Goal: Communication & Community: Ask a question

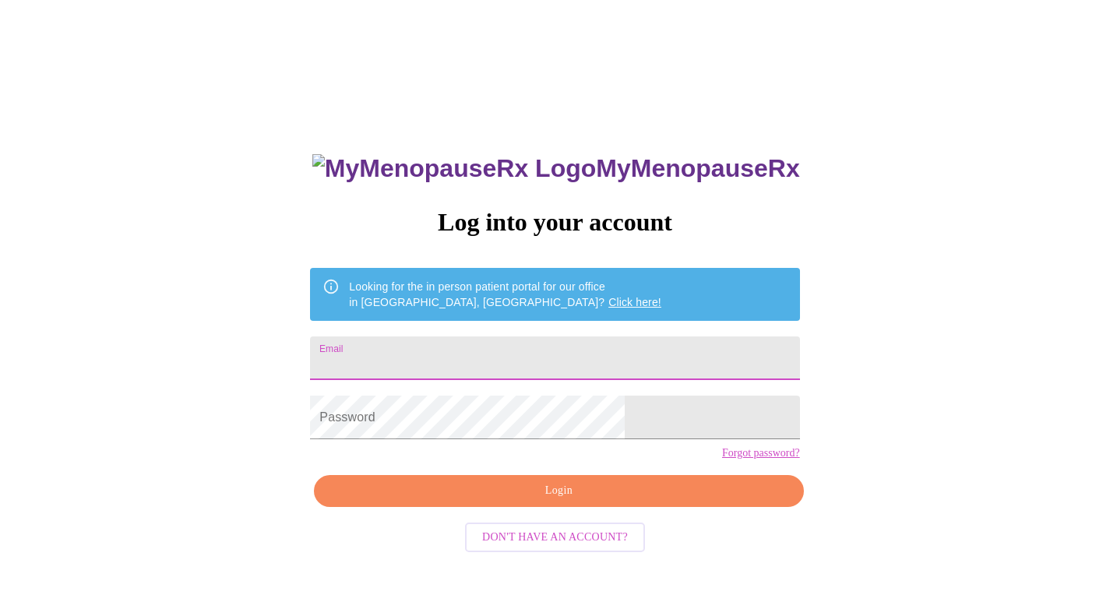
click at [456, 354] on input "Email" at bounding box center [554, 358] width 489 height 44
type input "[EMAIL_ADDRESS][DOMAIN_NAME]"
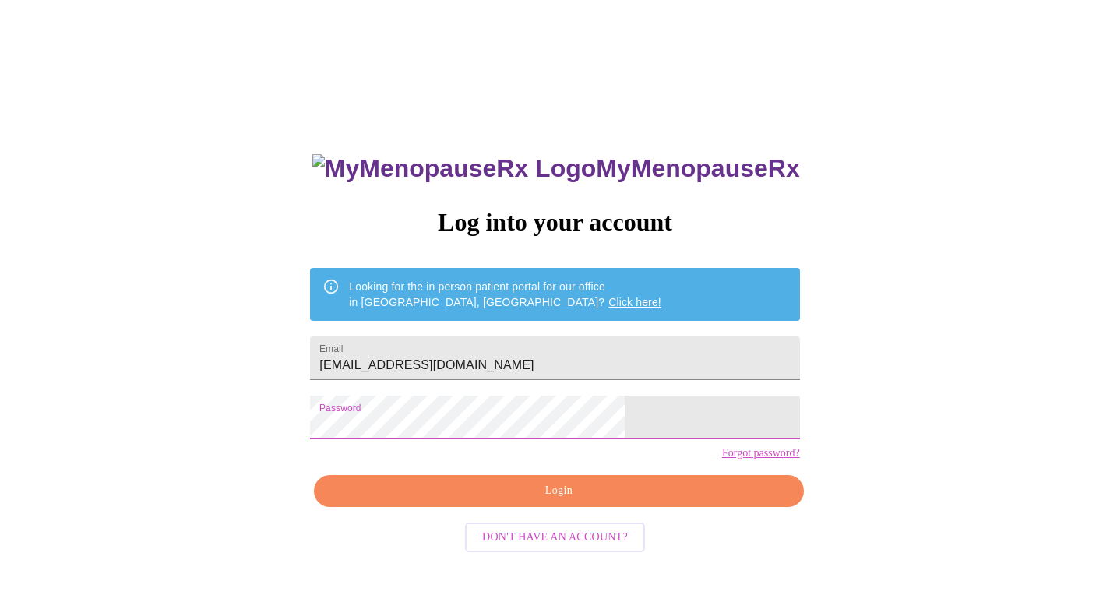
click at [558, 501] on span "Login" at bounding box center [558, 490] width 453 height 19
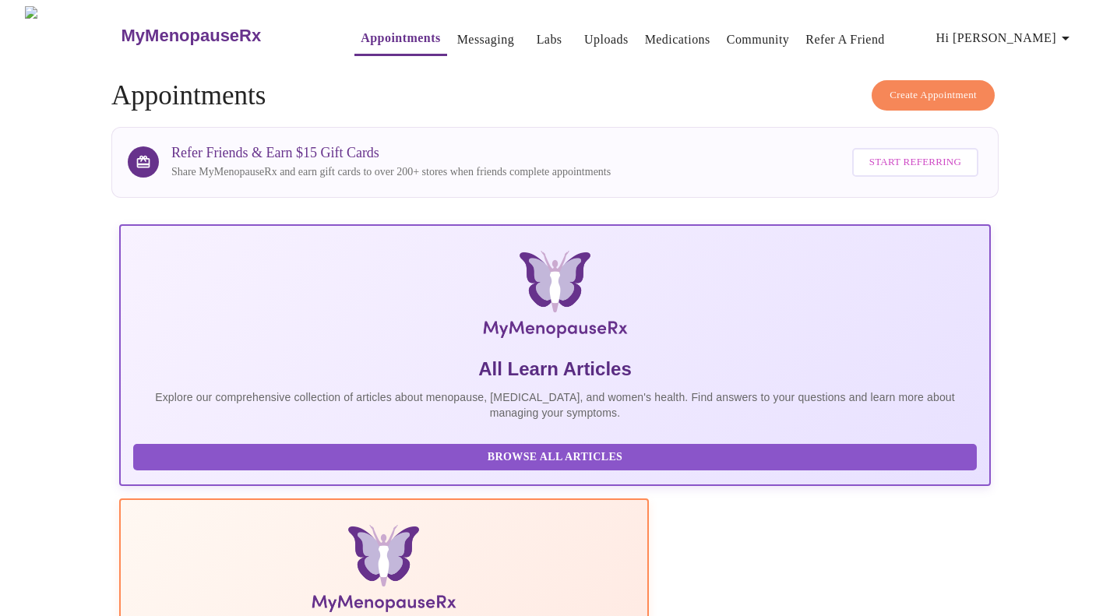
click at [537, 29] on link "Labs" at bounding box center [550, 40] width 26 height 22
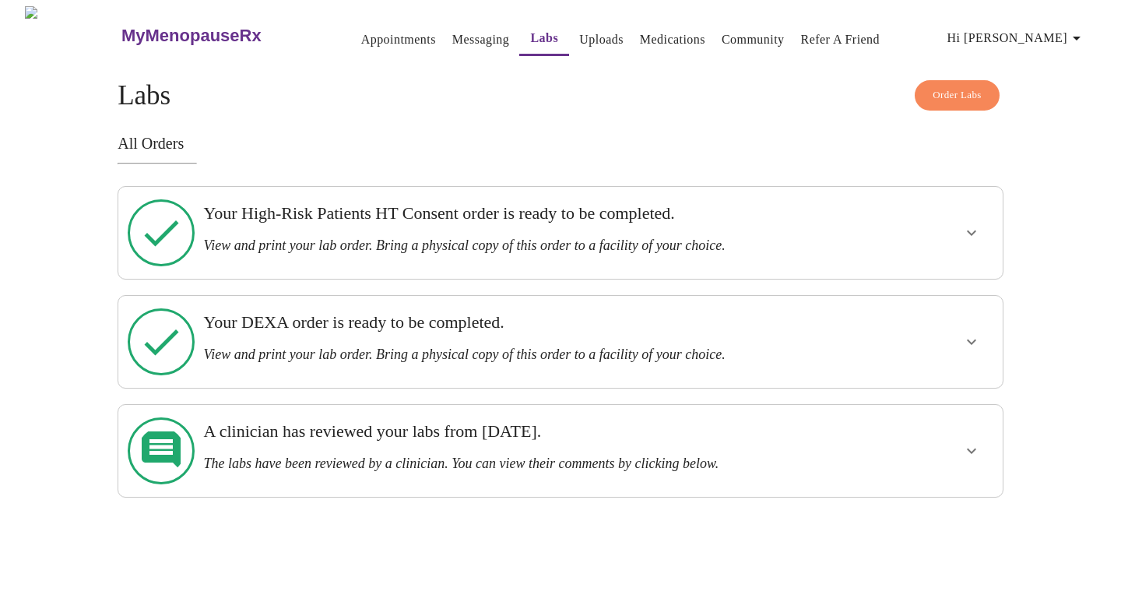
click at [476, 222] on h3 "Your High-Risk Patients HT Consent order is ready to be completed." at bounding box center [517, 213] width 629 height 20
click at [971, 223] on icon "show more" at bounding box center [971, 232] width 19 height 19
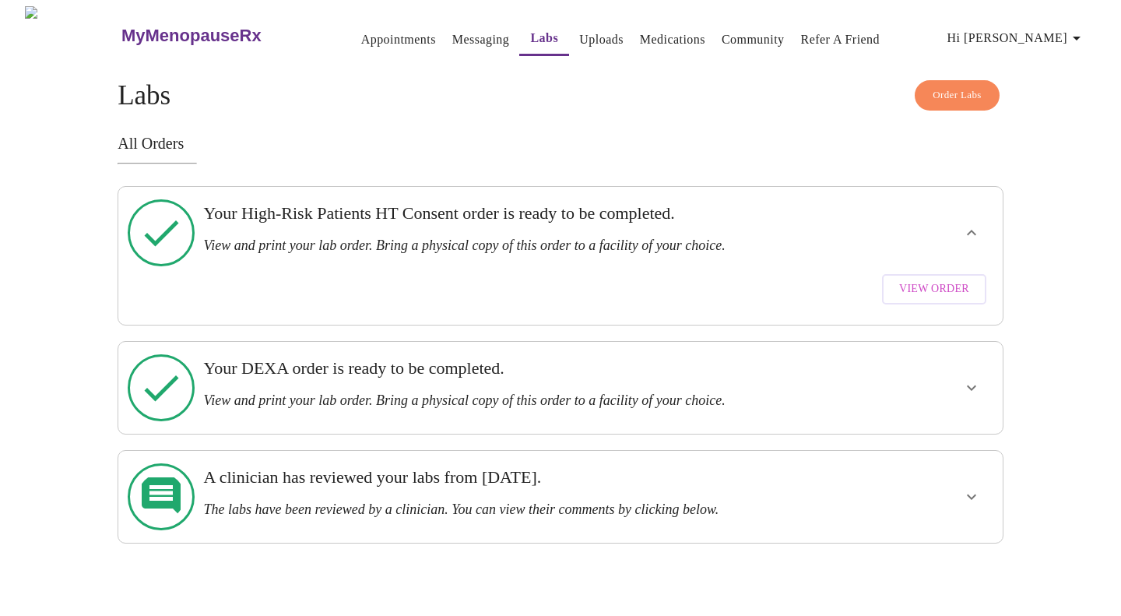
click at [924, 280] on span "View Order" at bounding box center [934, 289] width 70 height 19
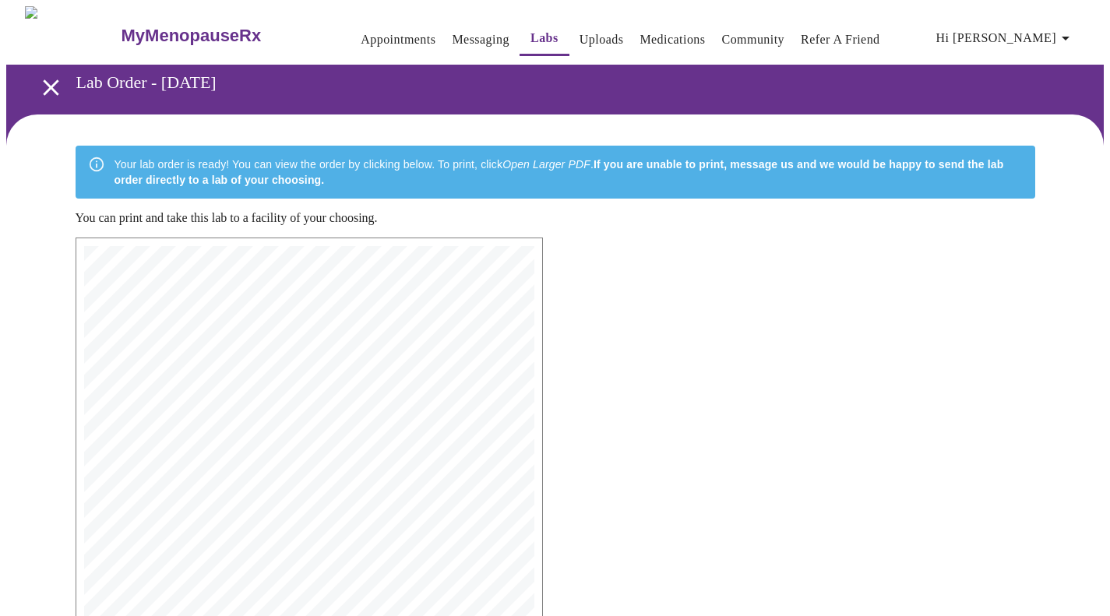
drag, startPoint x: 377, startPoint y: 378, endPoint x: 345, endPoint y: 325, distance: 61.8
click at [345, 330] on span "Phone: [PHONE_NUMBER] | Fax: [PHONE_NUMBER]" at bounding box center [324, 333] width 175 height 7
click at [46, 86] on icon "open drawer" at bounding box center [50, 87] width 27 height 27
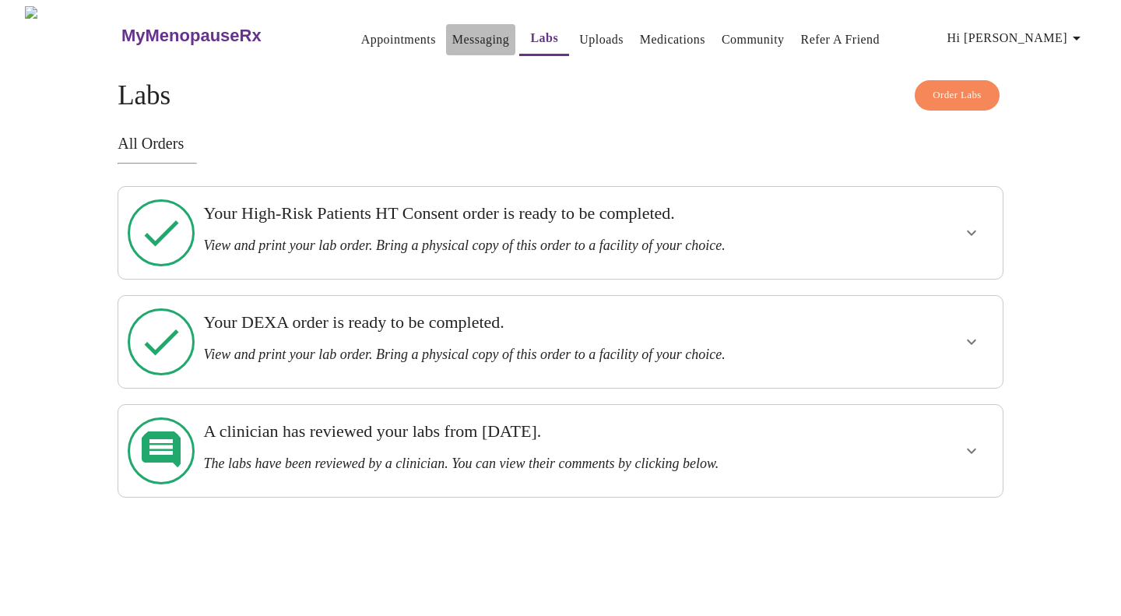
click at [452, 33] on link "Messaging" at bounding box center [480, 40] width 57 height 22
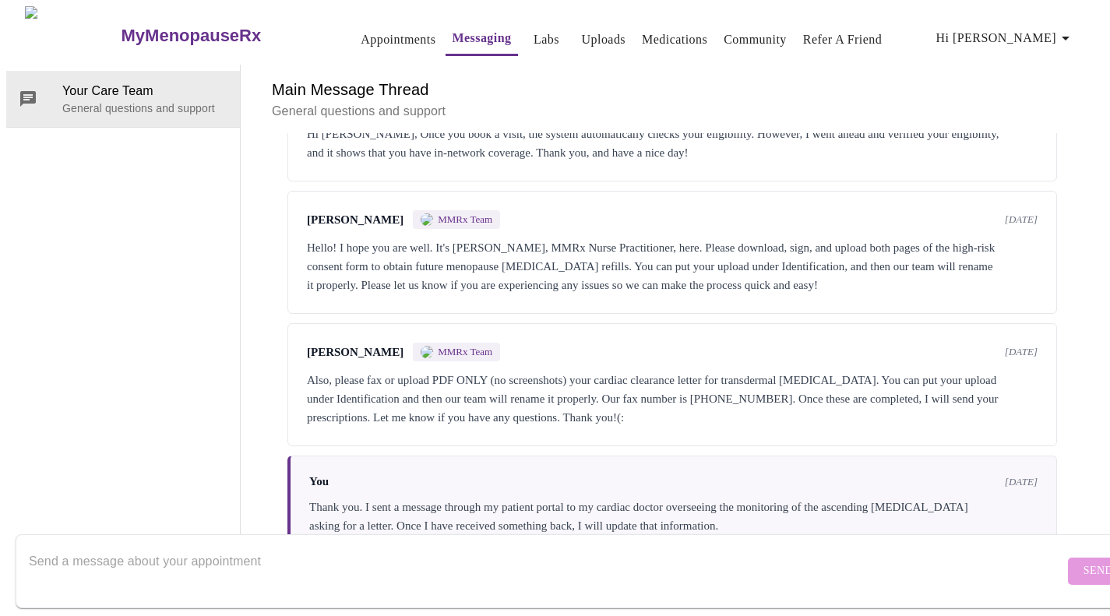
scroll to position [4364, 0]
click at [307, 546] on textarea "Send a message about your appointment" at bounding box center [546, 571] width 1035 height 50
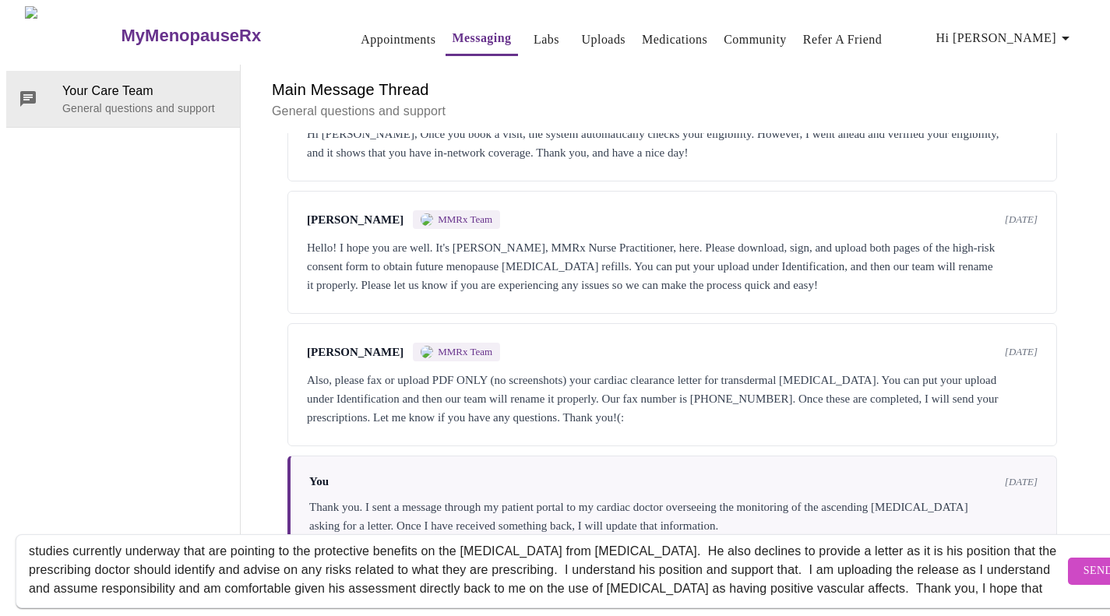
scroll to position [47, 0]
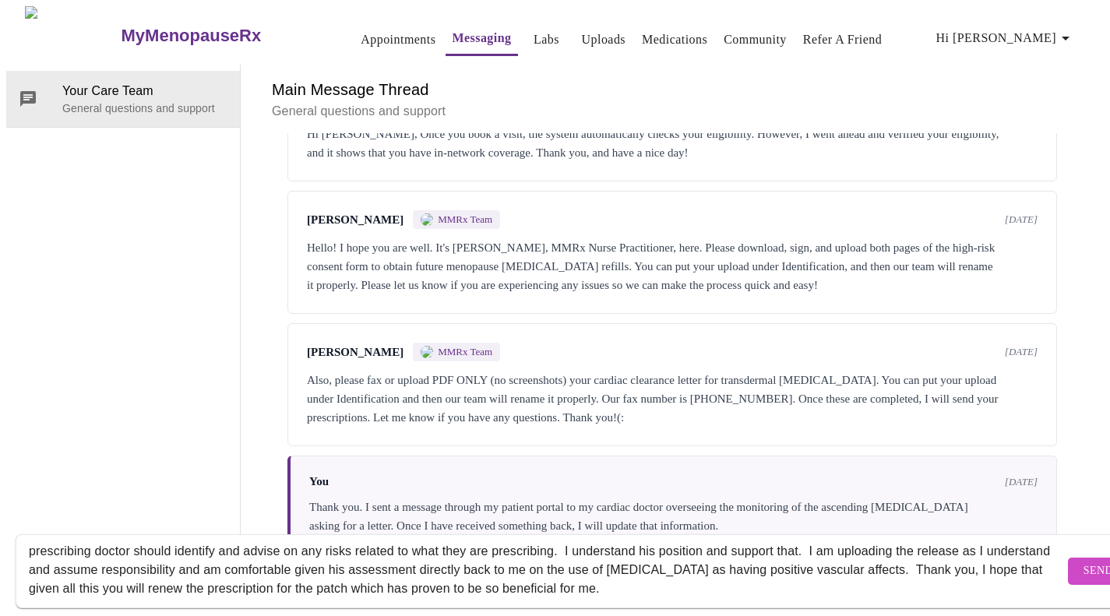
type textarea "Hello [PERSON_NAME]! I spoke with my cardio-thoracic surgeon's PA who relayed t…"
click at [1083, 561] on span "Send" at bounding box center [1098, 570] width 30 height 19
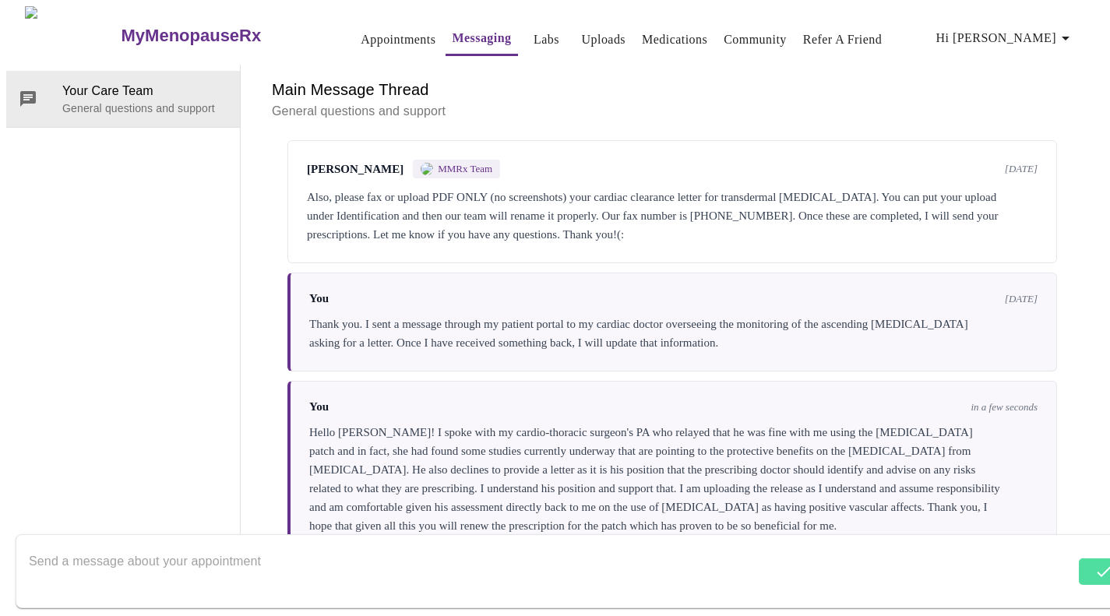
scroll to position [4551, 0]
click at [337, 77] on h6 "Main Message Thread" at bounding box center [672, 89] width 800 height 25
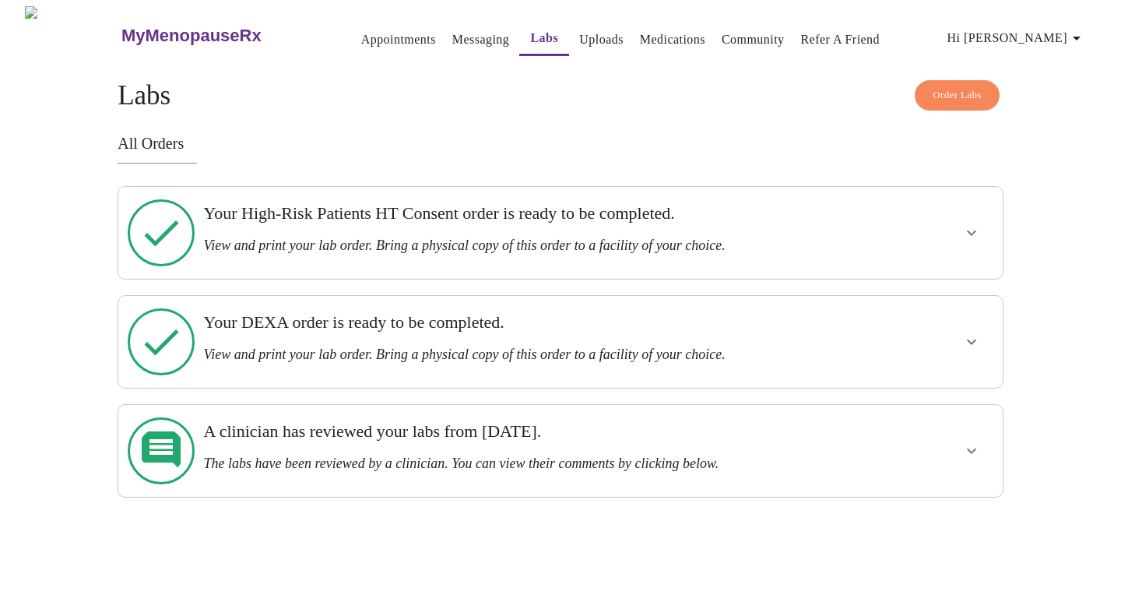
click at [480, 227] on div "Your High-Risk Patients HT Consent order is ready to be completed. View and pri…" at bounding box center [517, 228] width 629 height 51
click at [966, 224] on icon "show more" at bounding box center [971, 232] width 19 height 19
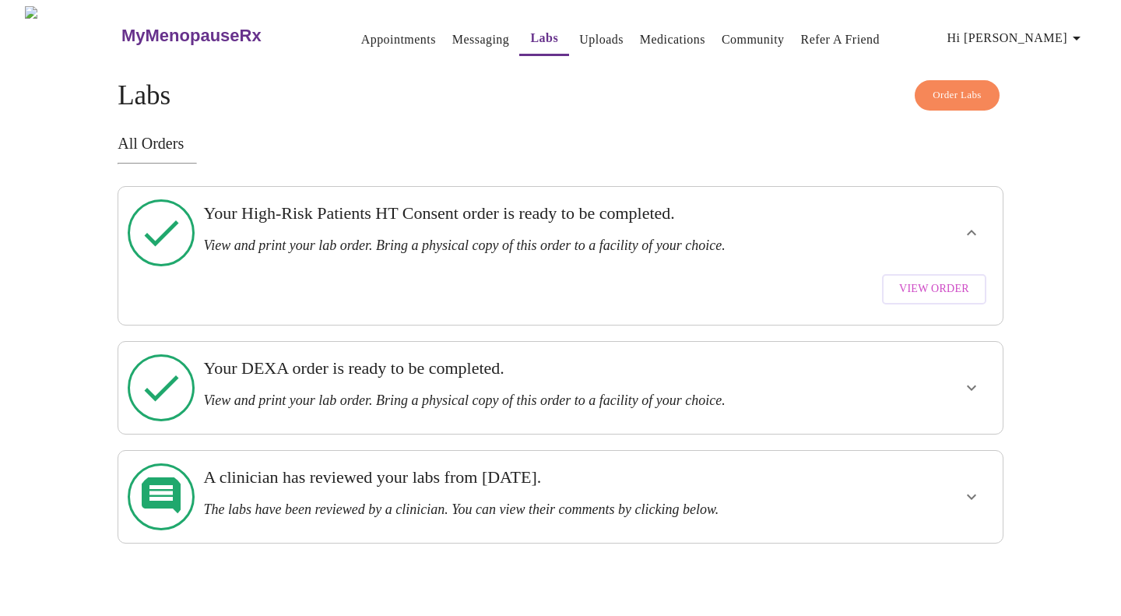
click at [932, 280] on span "View Order" at bounding box center [934, 289] width 70 height 19
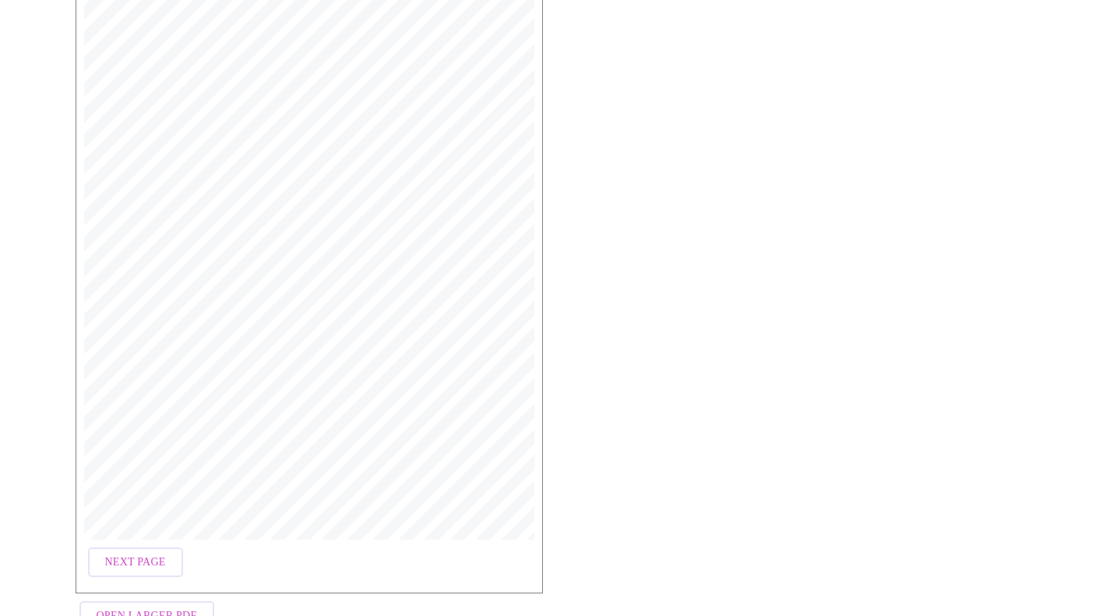
scroll to position [392, 0]
click at [143, 512] on span "Next Page" at bounding box center [135, 514] width 61 height 19
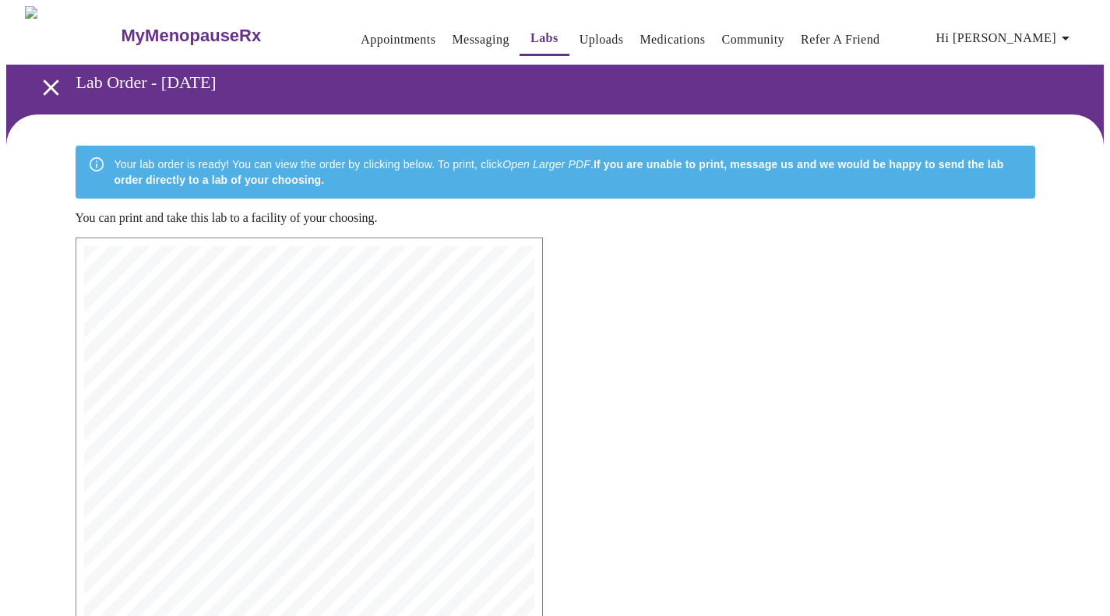
click at [72, 269] on div "MyMenopauseRx | [DATE] 10:10 PM MyMenopauseRx | 2 of 2 4. Are making an informe…" at bounding box center [309, 610] width 492 height 770
click at [43, 86] on icon "open drawer" at bounding box center [51, 87] width 16 height 16
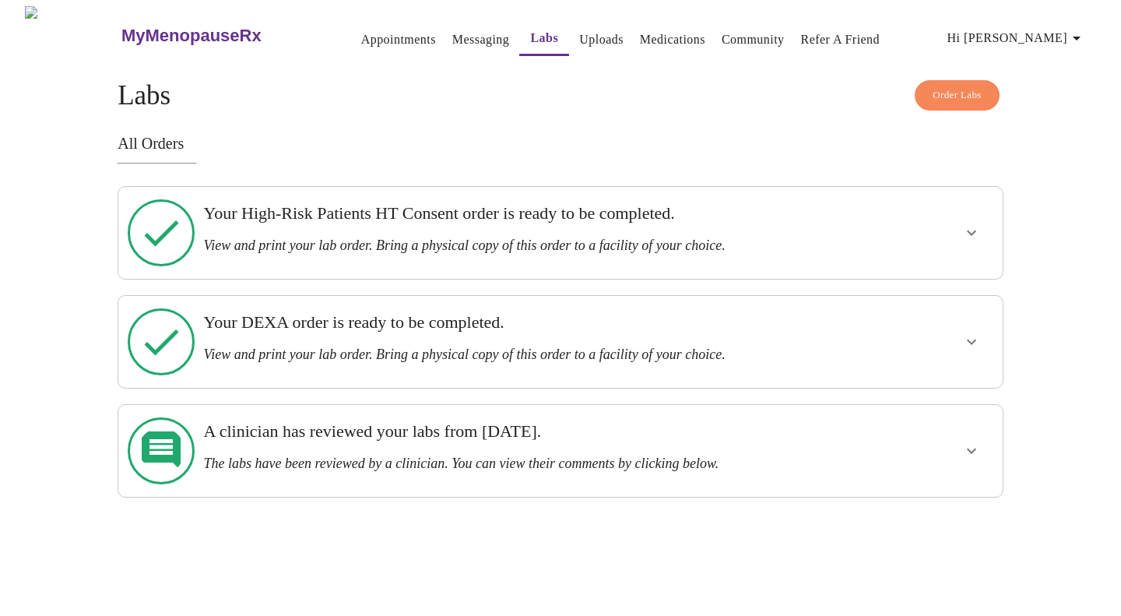
click at [579, 30] on link "Uploads" at bounding box center [601, 40] width 44 height 22
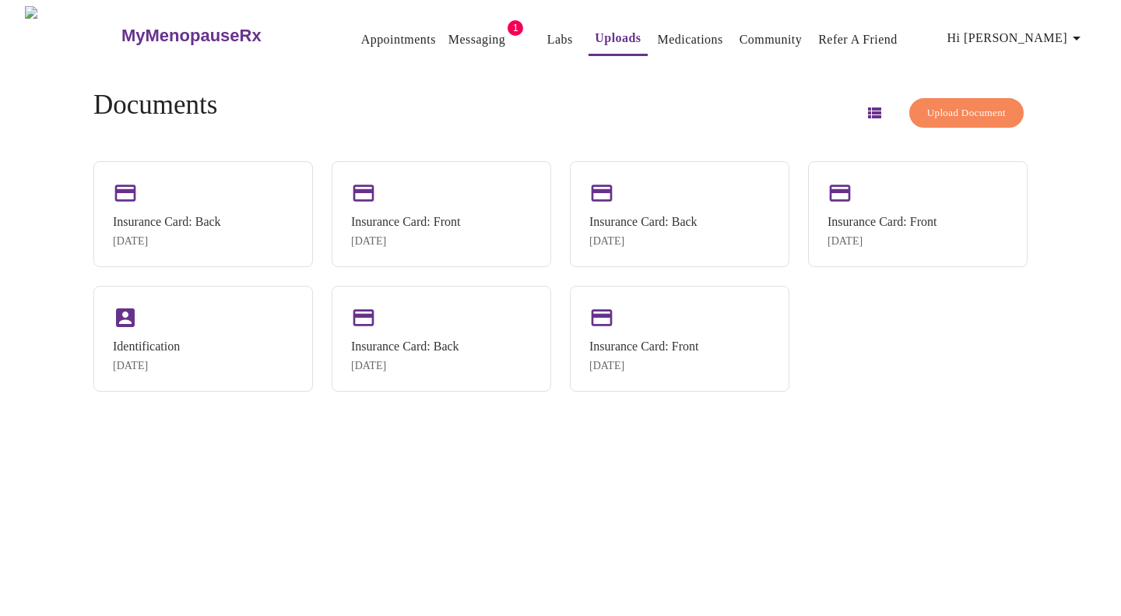
click at [927, 115] on span "Upload Document" at bounding box center [966, 113] width 79 height 18
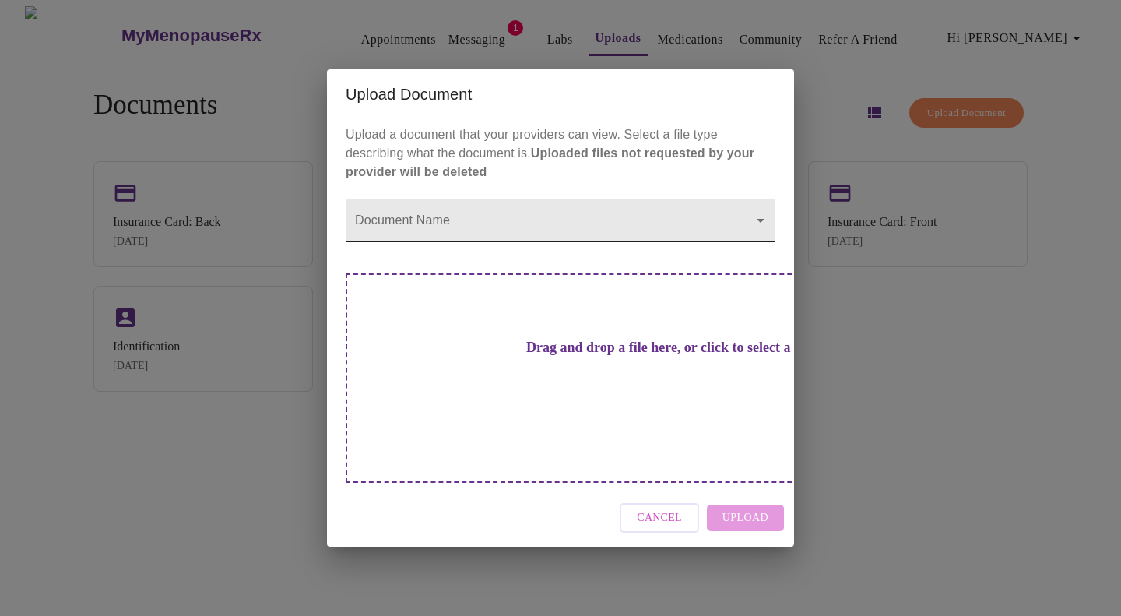
click at [559, 252] on body "MyMenopauseRx Appointments Messaging 1 Labs Uploads Medications Community Refer…" at bounding box center [560, 314] width 1109 height 616
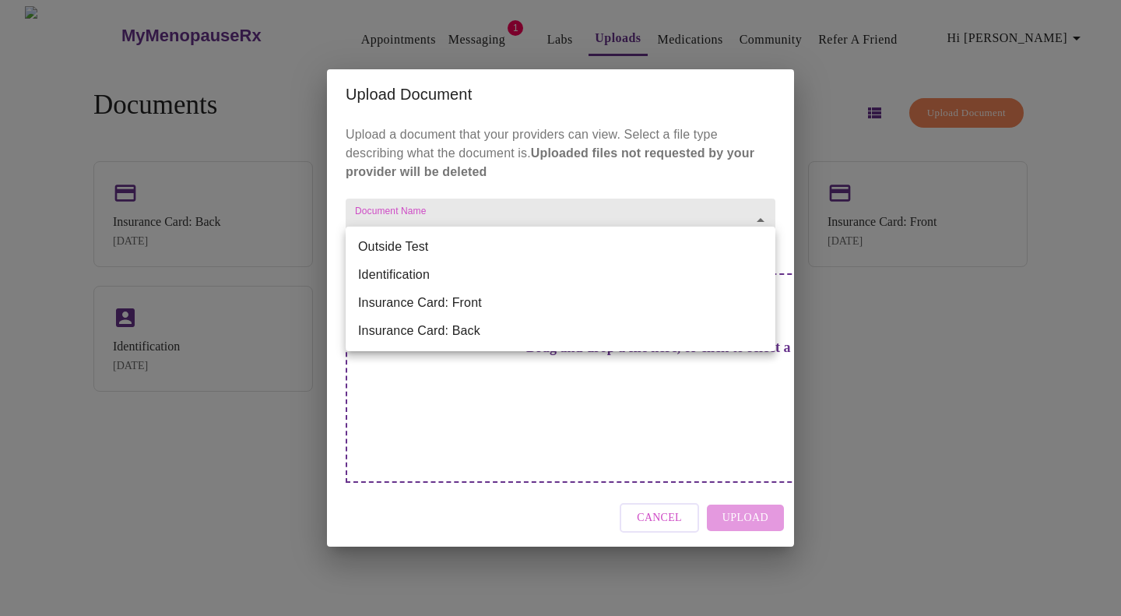
click at [558, 271] on li "Identification" at bounding box center [561, 275] width 430 height 28
type input "Identification"
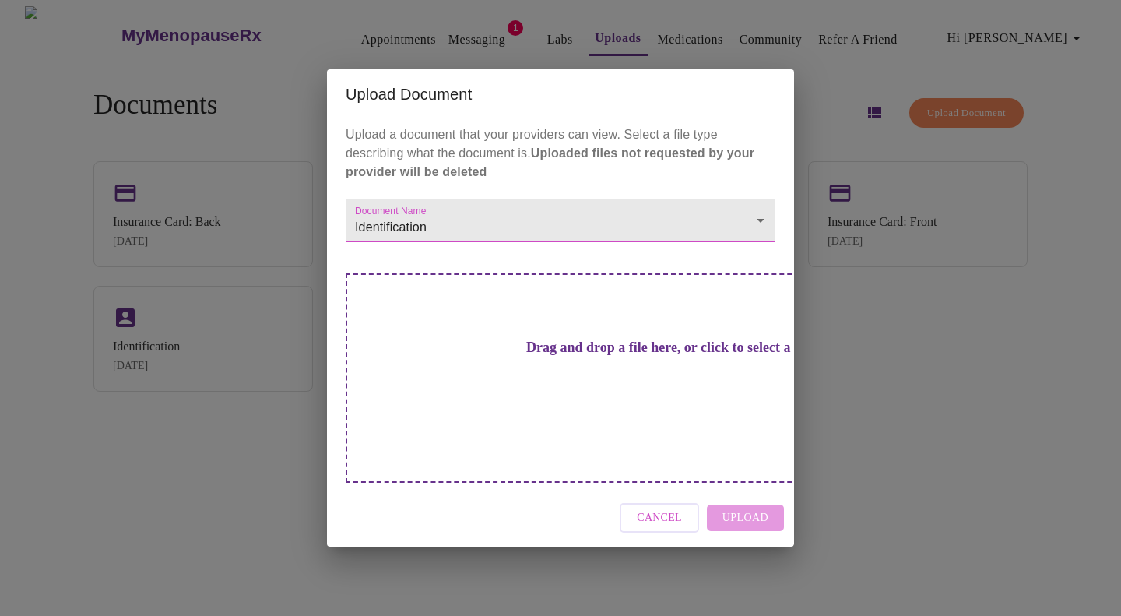
click at [586, 356] on h3 "Drag and drop a file here, or click to select a file" at bounding box center [670, 348] width 430 height 16
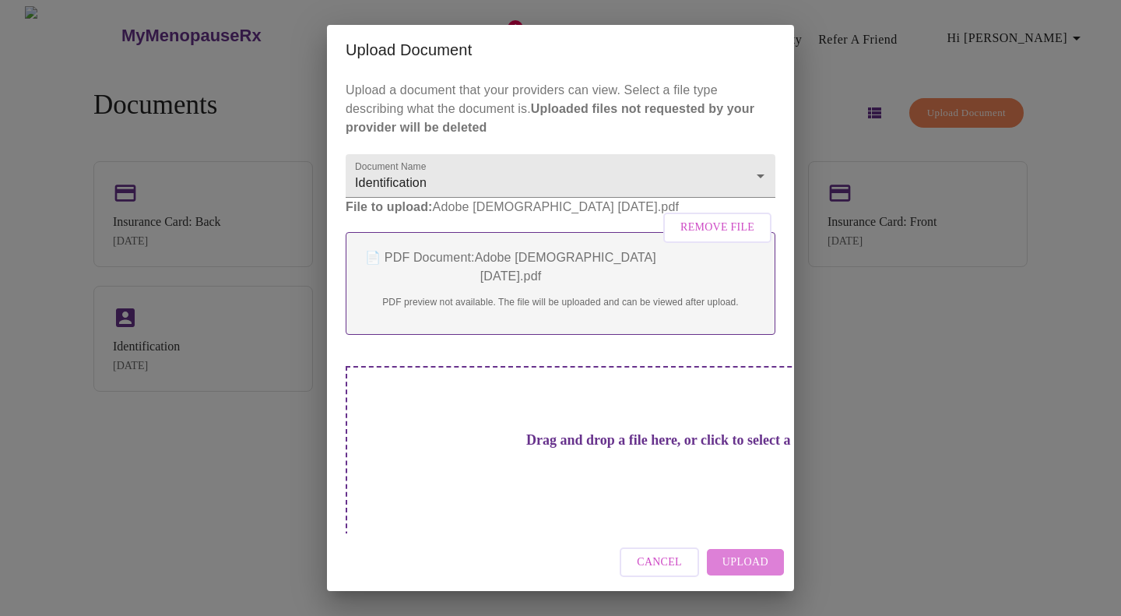
click at [743, 561] on span "Upload" at bounding box center [746, 562] width 46 height 19
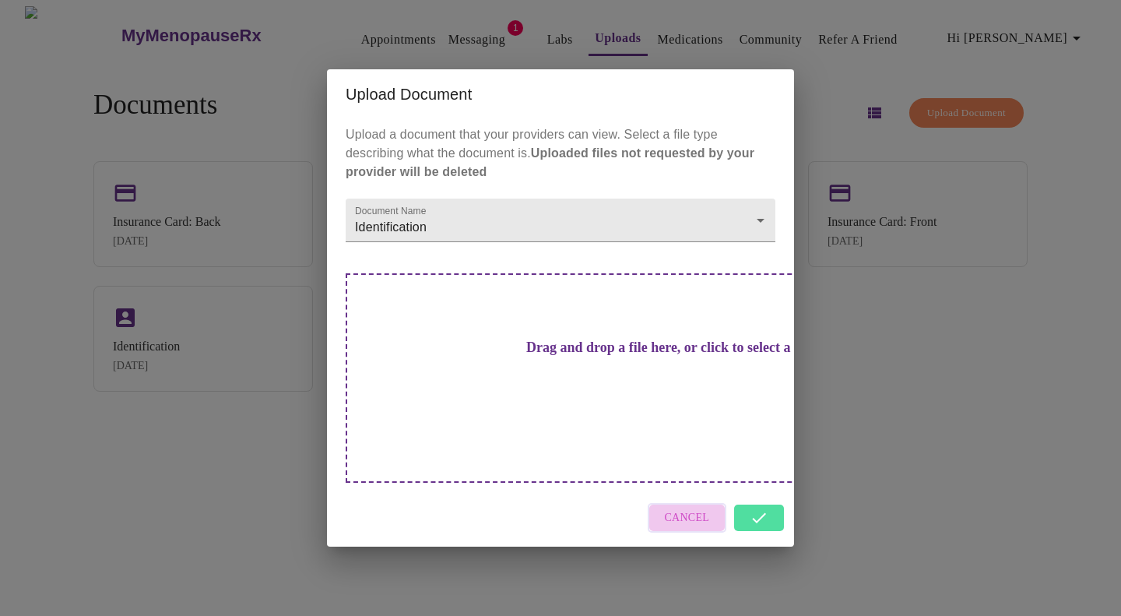
click at [700, 508] on span "Cancel" at bounding box center [687, 517] width 45 height 19
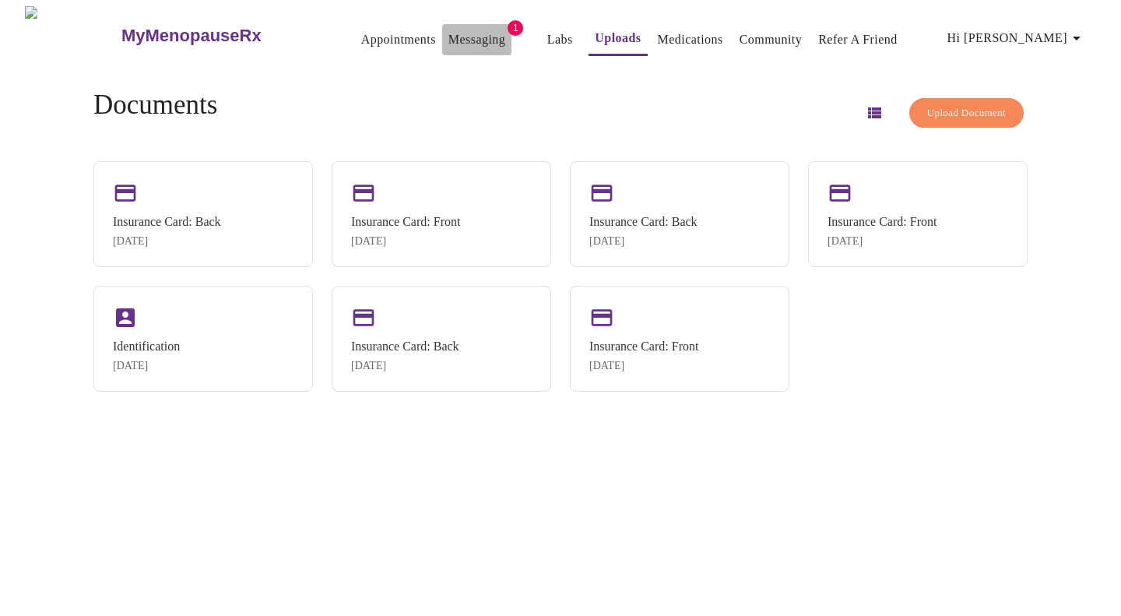
click at [449, 29] on link "Messaging" at bounding box center [477, 40] width 57 height 22
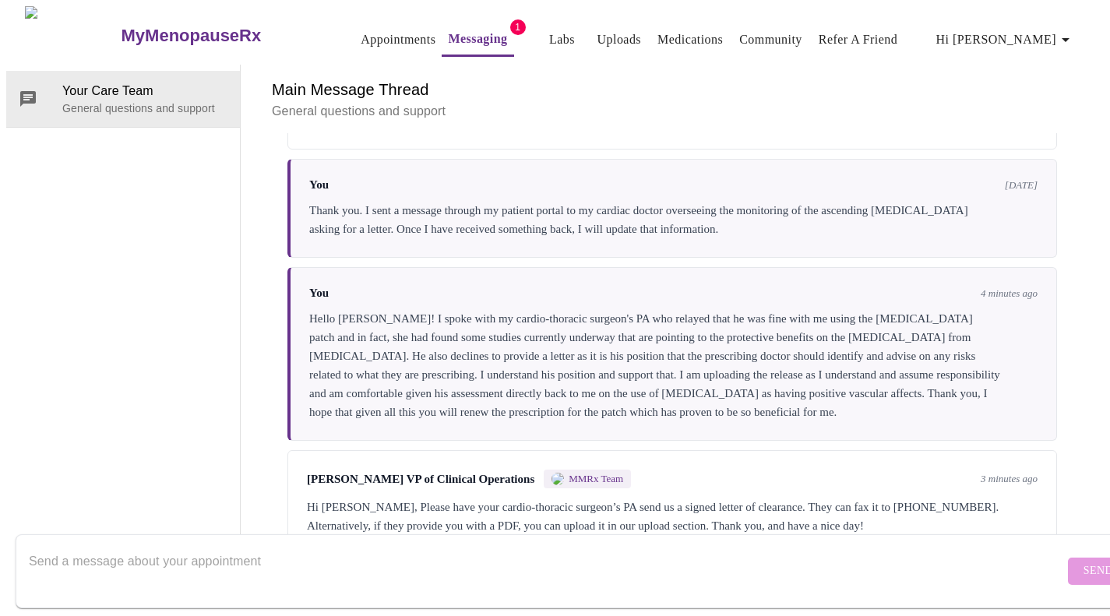
scroll to position [4667, 0]
click at [479, 546] on textarea "Send a message about your appointment" at bounding box center [546, 571] width 1035 height 50
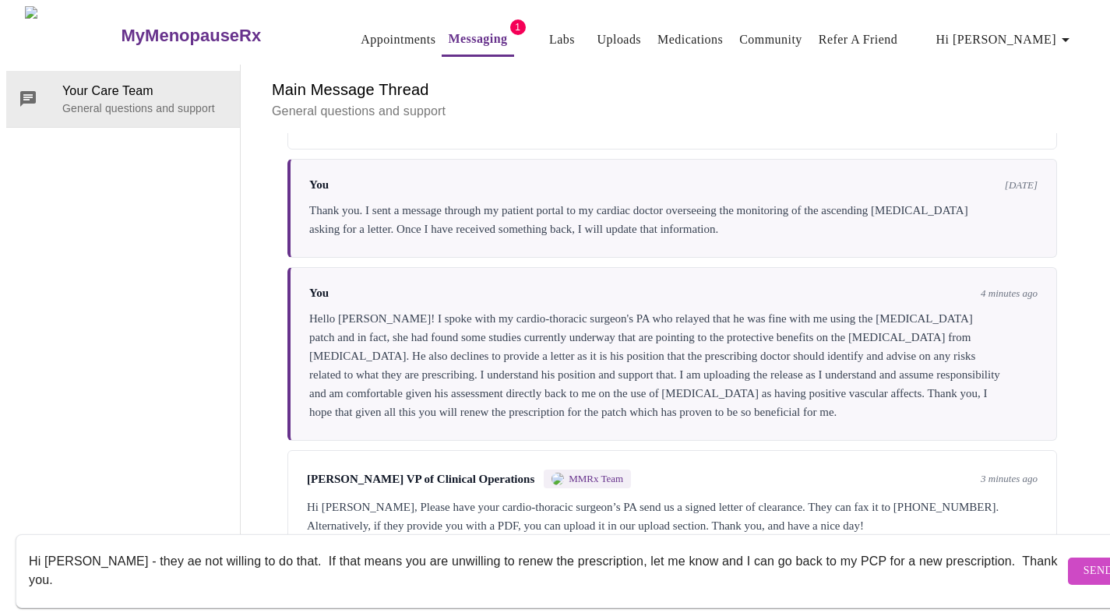
type textarea "Hi [PERSON_NAME] - they ae not willing to do that. If that means you are unwill…"
click at [1083, 561] on span "Send" at bounding box center [1098, 570] width 30 height 19
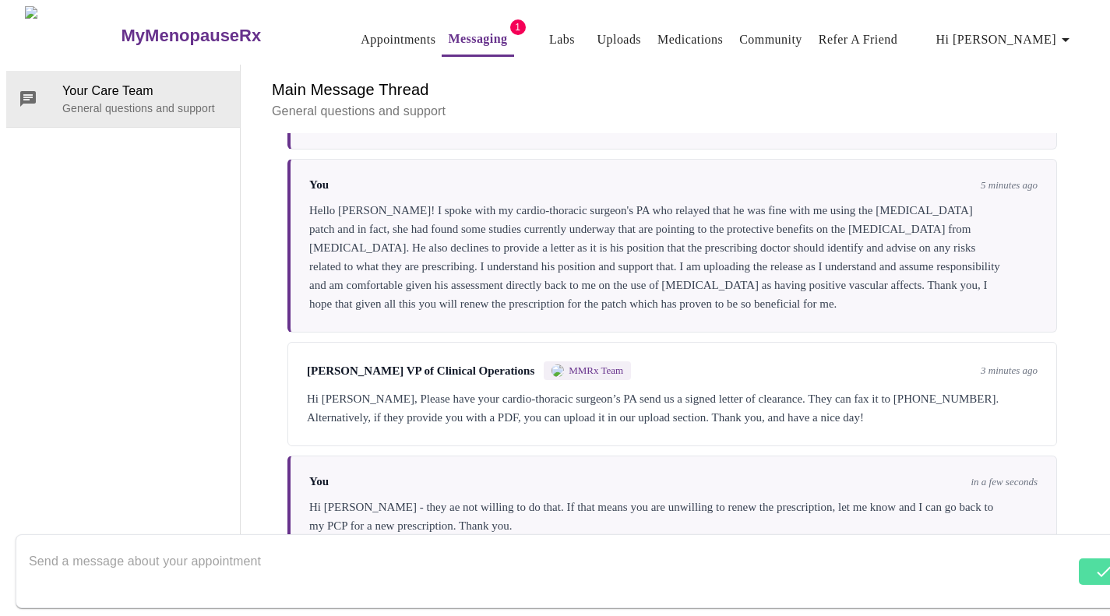
scroll to position [4780, 0]
